Goal: Check status: Check status

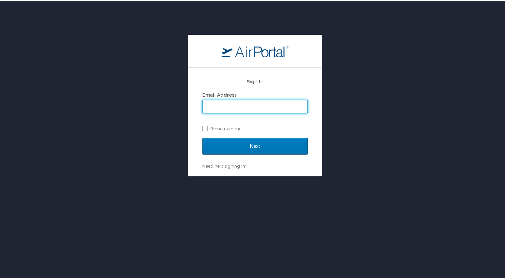
type input "mcgrathm@ohio.edu"
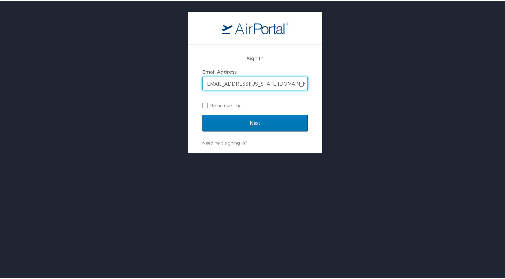
scroll to position [33, 0]
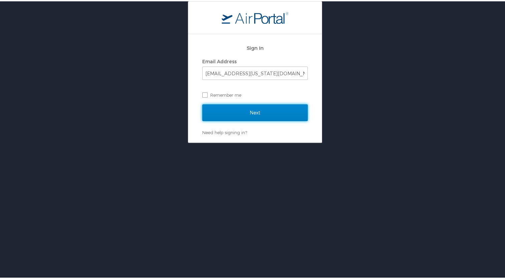
click at [247, 109] on input "Next" at bounding box center [255, 111] width 106 height 17
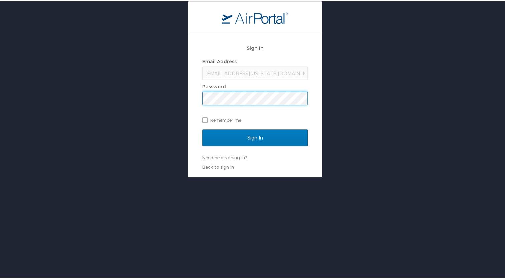
scroll to position [0, 0]
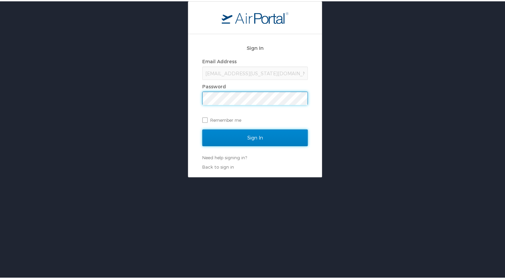
click at [242, 138] on input "Sign In" at bounding box center [255, 136] width 106 height 17
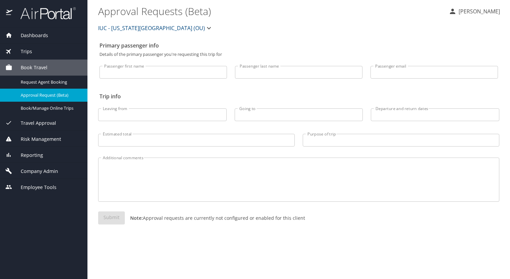
click at [24, 49] on span "Trips" at bounding box center [22, 51] width 20 height 7
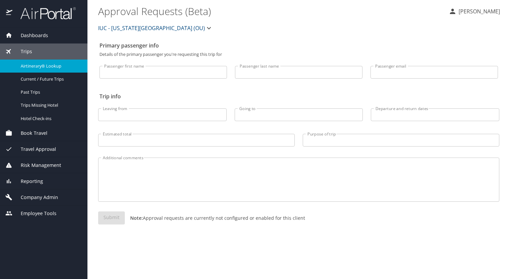
click at [23, 63] on span "Airtinerary® Lookup" at bounding box center [50, 66] width 59 height 6
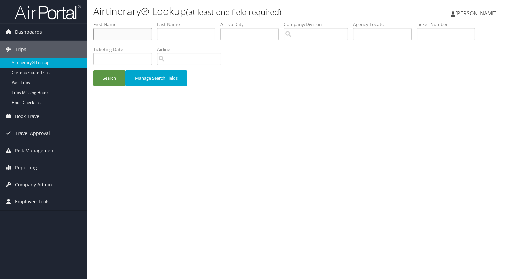
click at [112, 34] on input "text" at bounding box center [123, 34] width 58 height 12
click at [177, 33] on input "text" at bounding box center [186, 34] width 58 height 12
type input "duschinski"
click at [94, 70] on button "Search" at bounding box center [110, 78] width 32 height 16
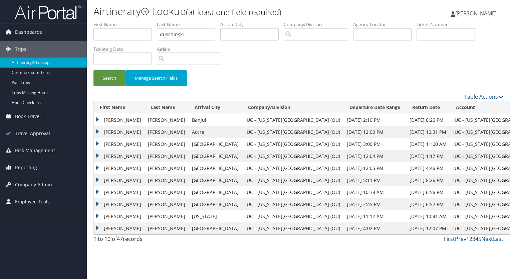
click at [116, 118] on td "ANNA HALEY" at bounding box center [119, 120] width 51 height 12
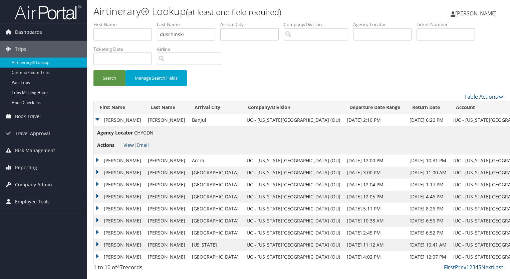
click at [127, 142] on link "View" at bounding box center [129, 145] width 10 height 6
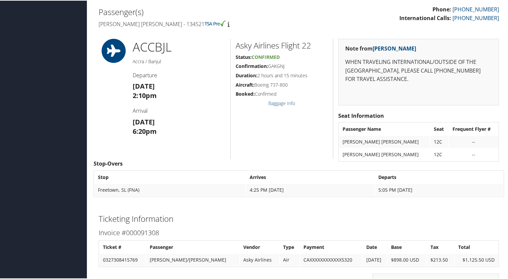
scroll to position [334, 0]
